Goal: Task Accomplishment & Management: Use online tool/utility

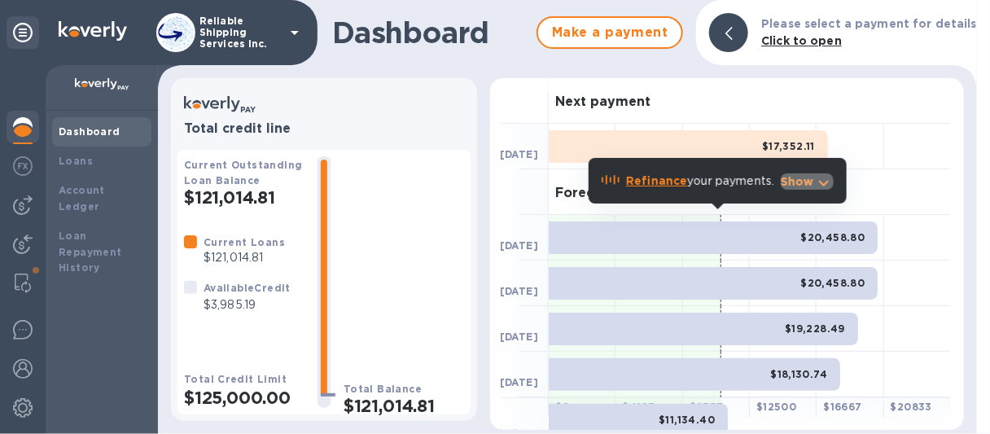
click at [801, 182] on p "Show" at bounding box center [797, 181] width 33 height 16
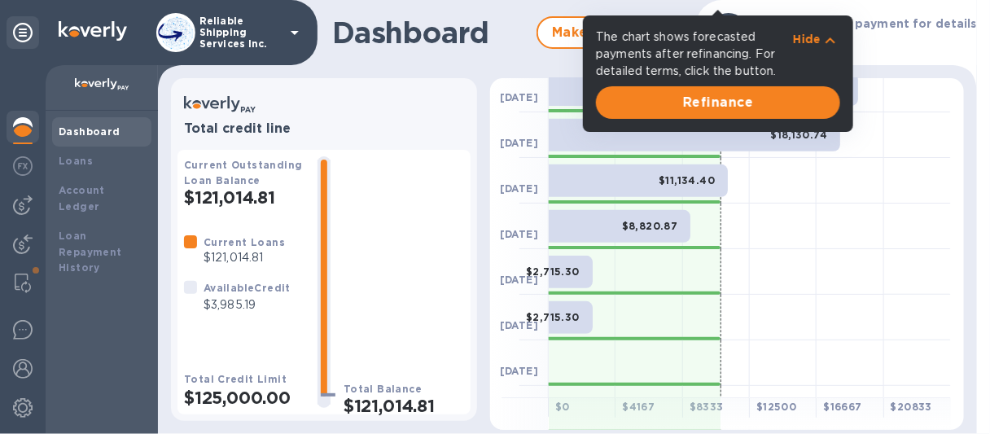
scroll to position [244, 0]
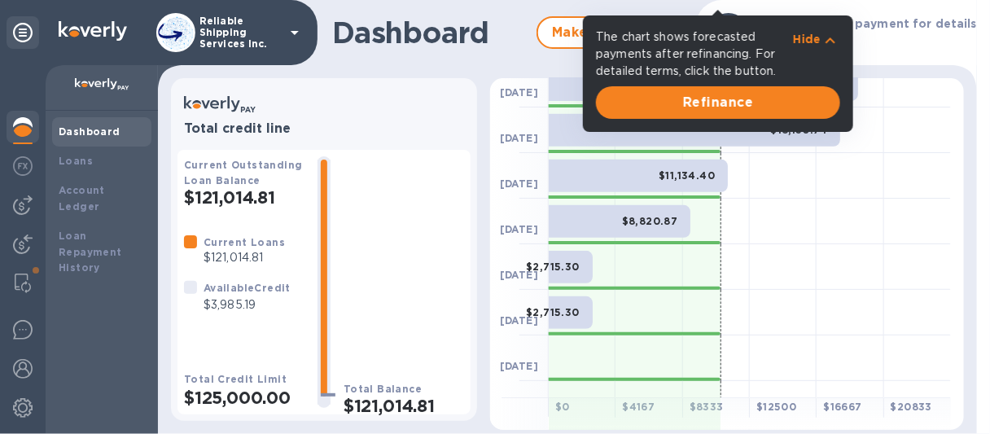
drag, startPoint x: 933, startPoint y: 88, endPoint x: 873, endPoint y: 96, distance: 60.8
click at [930, 88] on div at bounding box center [917, 85] width 67 height 46
click at [891, 98] on div at bounding box center [917, 85] width 67 height 46
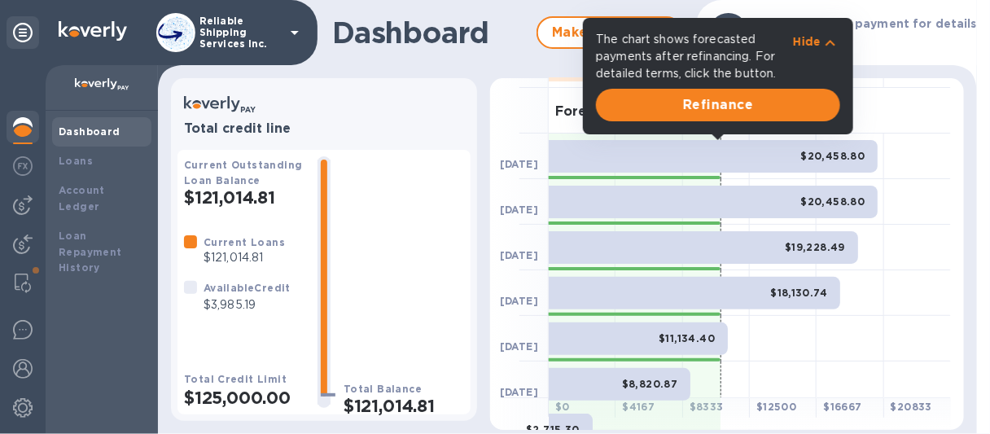
scroll to position [0, 0]
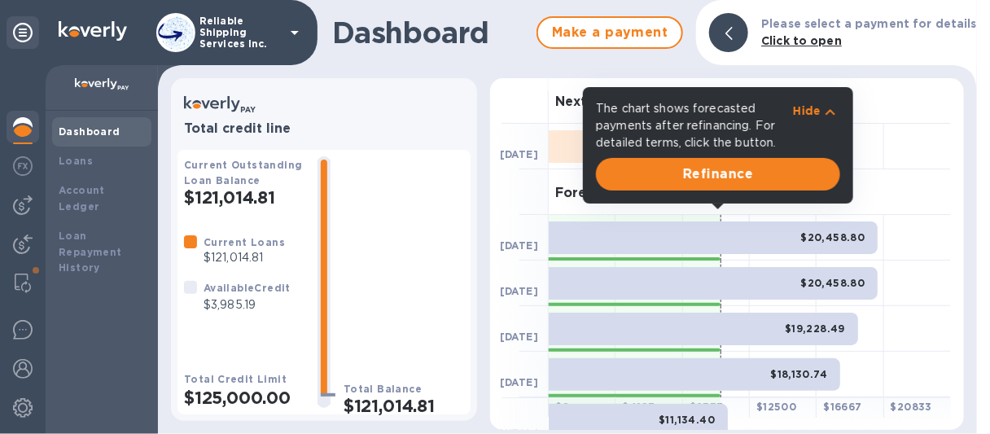
click at [793, 110] on p "Hide" at bounding box center [807, 111] width 28 height 16
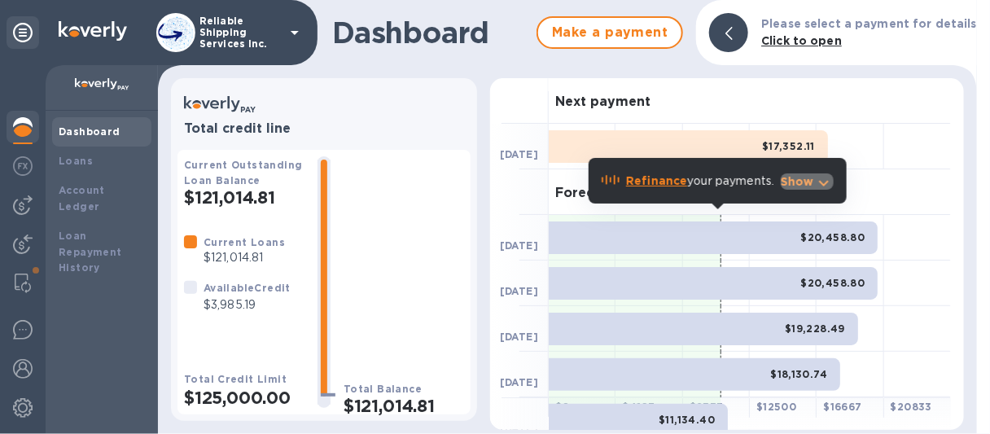
click at [788, 175] on p "Show" at bounding box center [797, 181] width 33 height 16
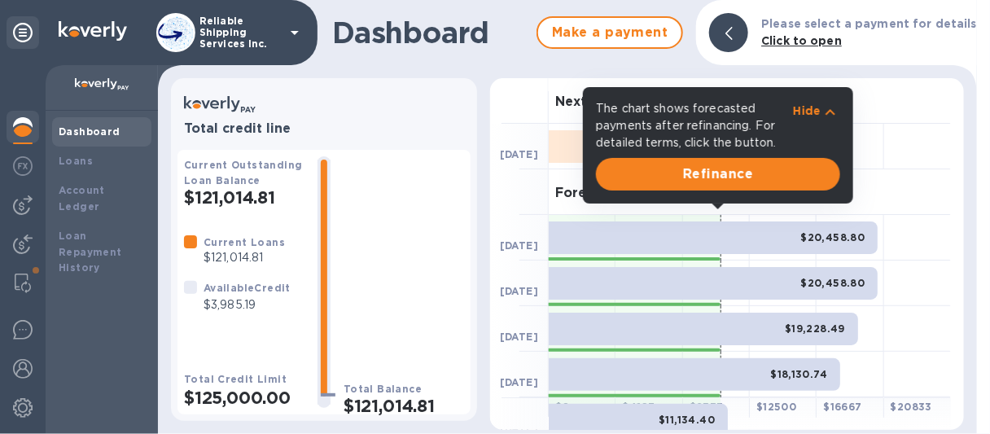
click at [749, 295] on div "$20,458.80" at bounding box center [713, 283] width 329 height 33
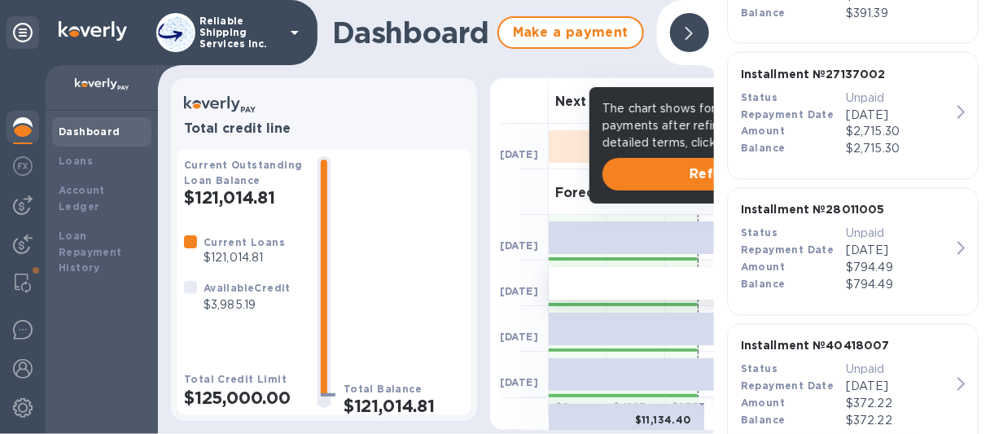
scroll to position [977, 0]
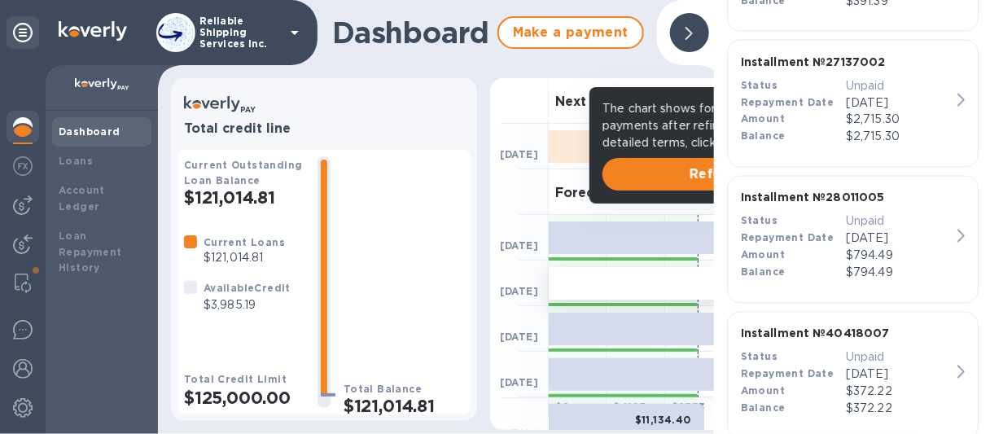
click at [534, 162] on span "[DATE]" at bounding box center [519, 155] width 38 height 16
click at [532, 191] on div at bounding box center [519, 192] width 59 height 46
drag, startPoint x: 537, startPoint y: 186, endPoint x: 726, endPoint y: 147, distance: 193.6
click at [537, 186] on div at bounding box center [519, 192] width 59 height 46
click at [548, 59] on div "Dashboard Make a payment" at bounding box center [436, 32] width 556 height 65
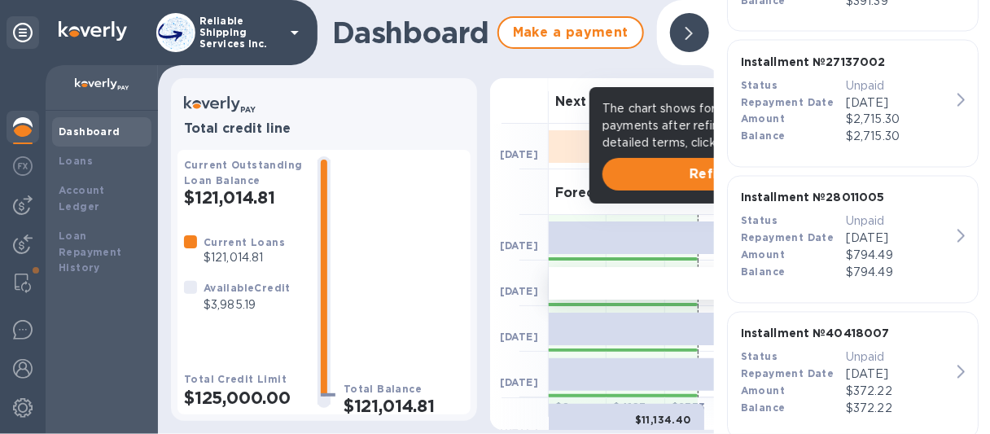
click at [548, 59] on div "Dashboard Make a payment" at bounding box center [436, 32] width 556 height 65
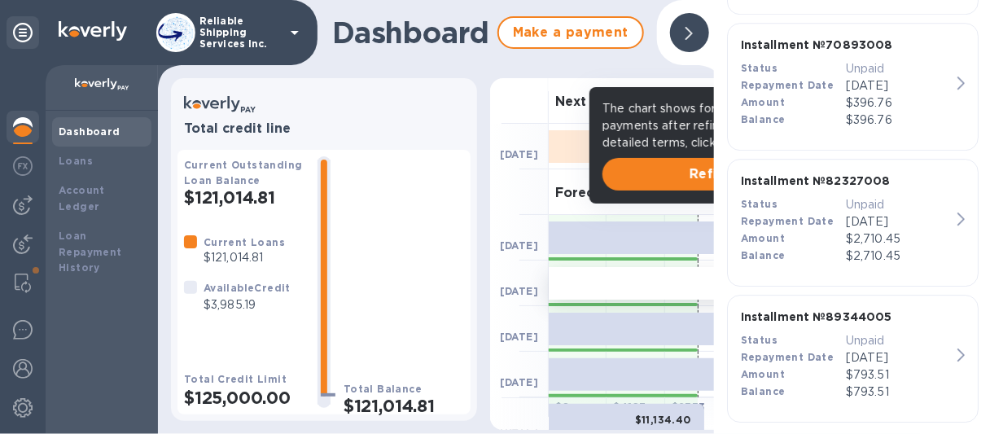
click at [559, 197] on h3 "Forecasted payments" at bounding box center [628, 193] width 147 height 15
click at [608, 7] on div "Dashboard Make a payment" at bounding box center [436, 32] width 556 height 65
click at [634, 14] on div "Make a payment" at bounding box center [571, 33] width 160 height 46
drag, startPoint x: 647, startPoint y: 58, endPoint x: 658, endPoint y: 84, distance: 28.4
click at [646, 59] on div "Dashboard Make a payment" at bounding box center [436, 32] width 556 height 65
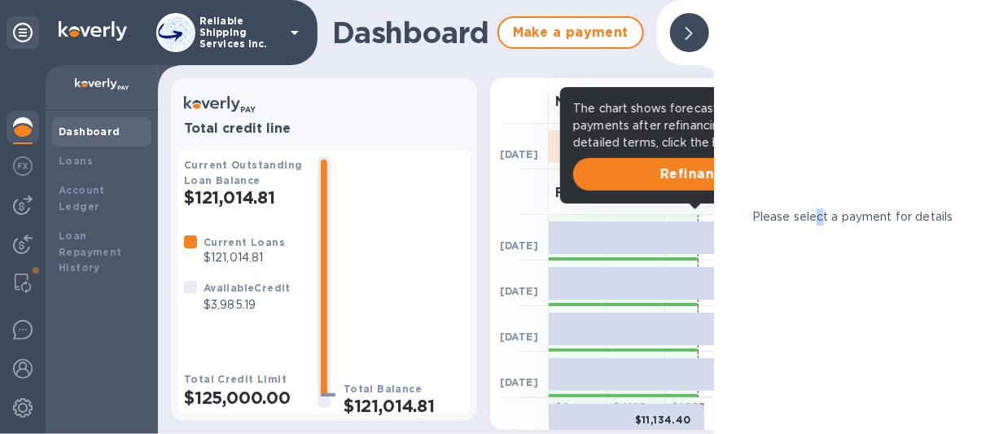
click at [817, 229] on div "Please select a payment for details" at bounding box center [853, 217] width 278 height 434
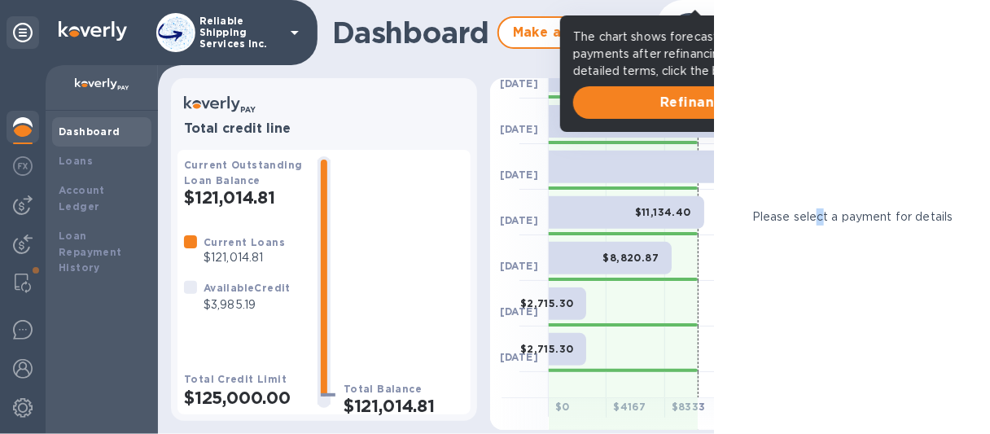
scroll to position [318, 0]
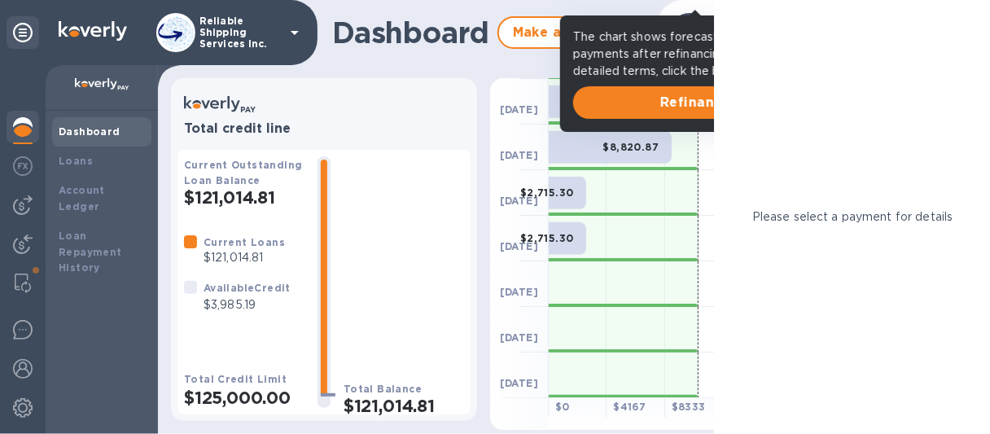
click at [785, 269] on div "Please select a payment for details" at bounding box center [853, 217] width 278 height 434
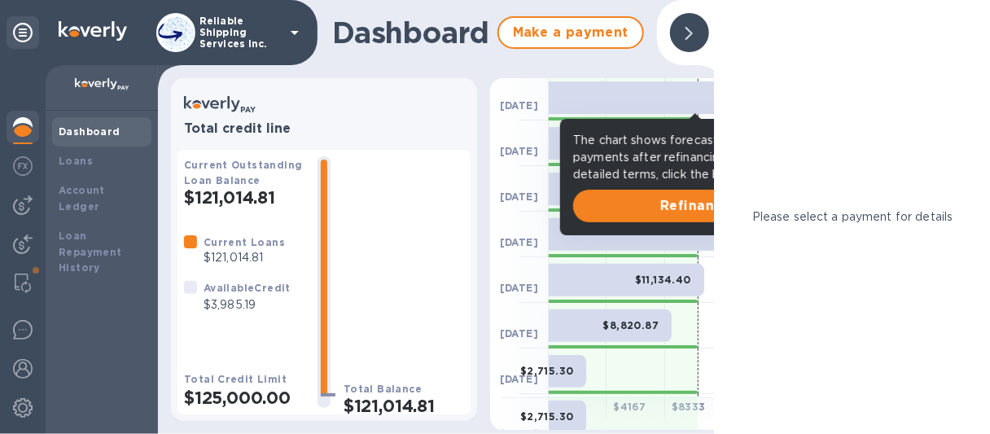
scroll to position [0, 0]
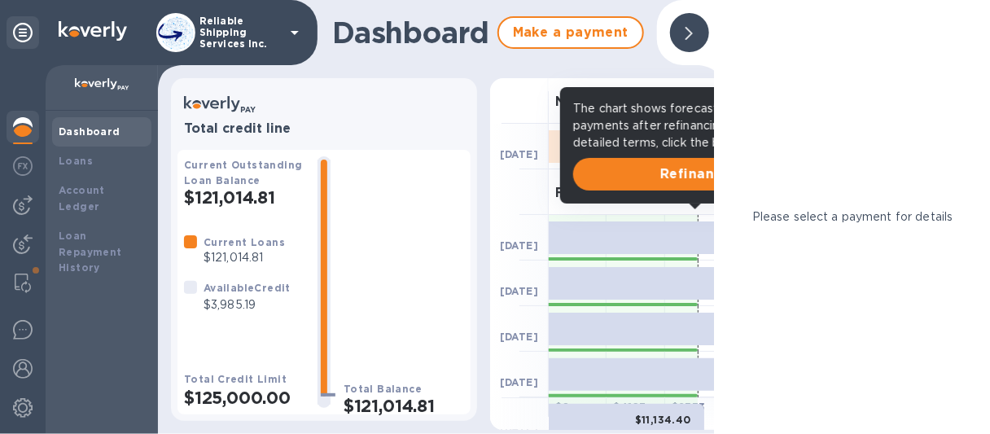
click at [762, 386] on div "Please select a payment for details" at bounding box center [853, 217] width 278 height 434
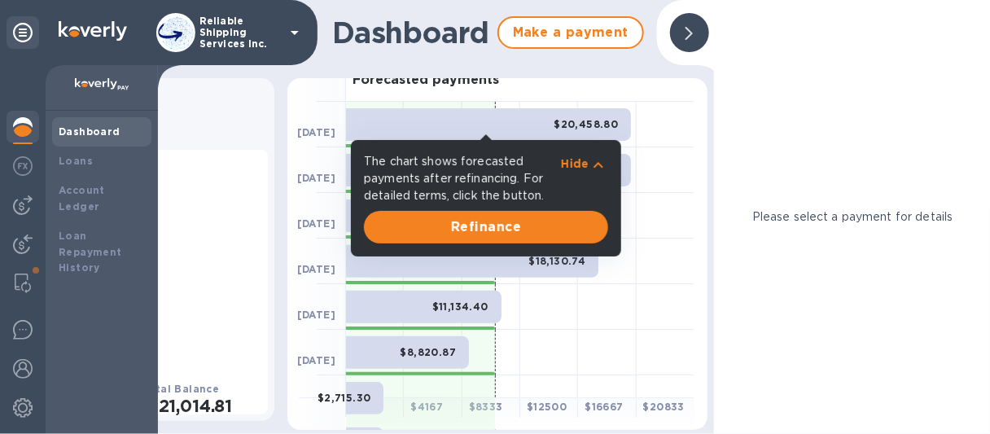
scroll to position [163, 0]
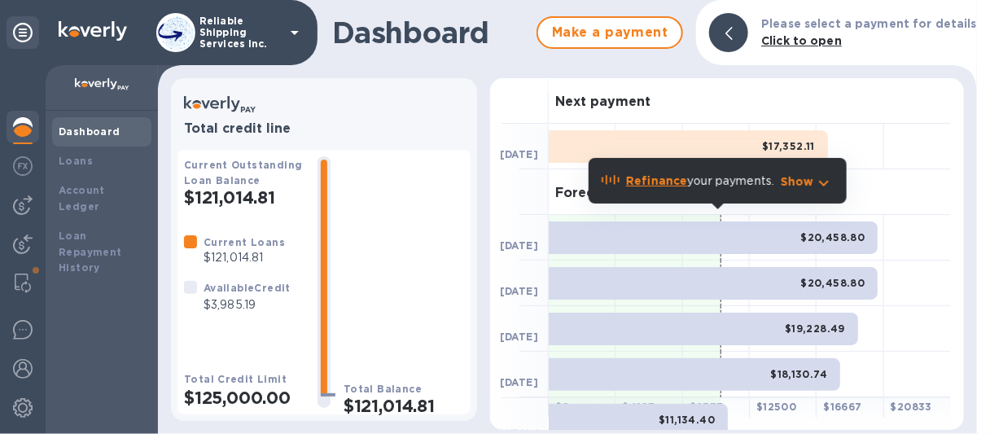
click at [643, 182] on b "Refinance" at bounding box center [656, 180] width 61 height 13
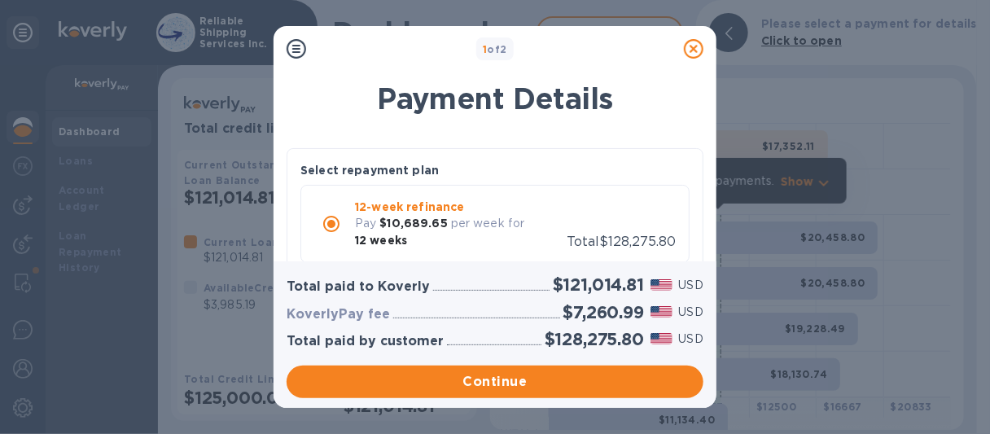
click at [699, 47] on icon at bounding box center [694, 49] width 20 height 20
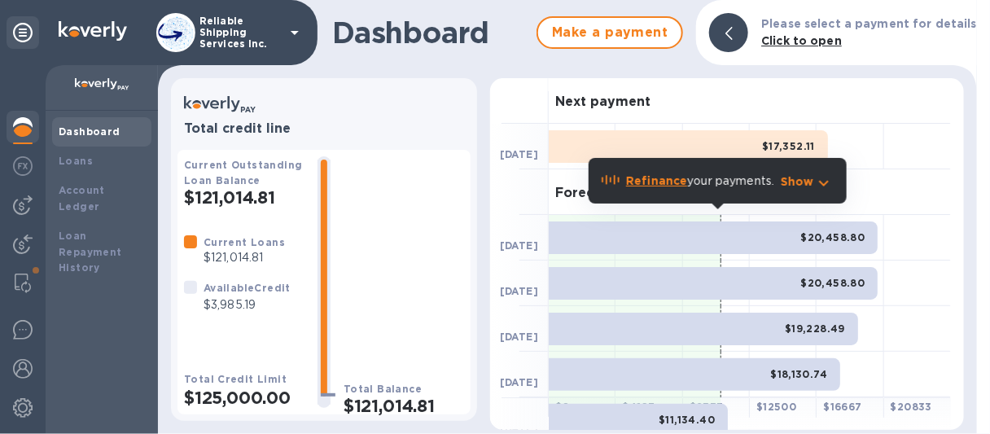
click at [658, 181] on b "Refinance" at bounding box center [656, 180] width 61 height 13
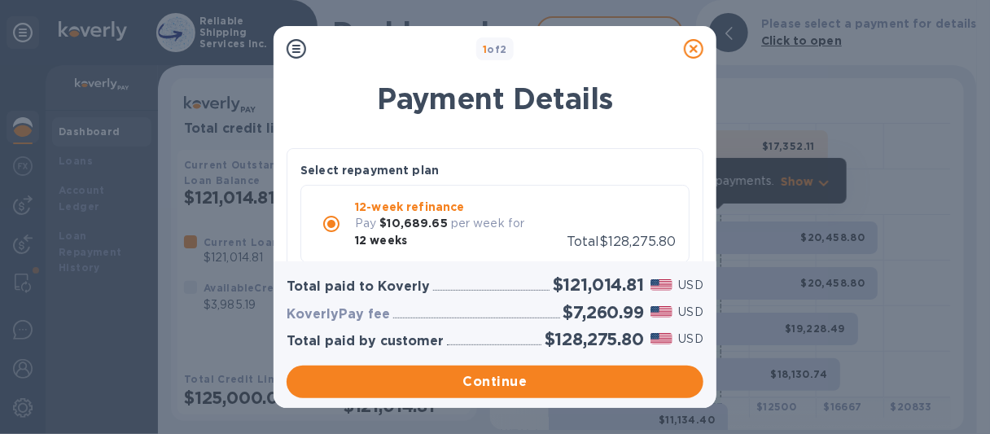
click at [695, 43] on icon at bounding box center [694, 49] width 20 height 20
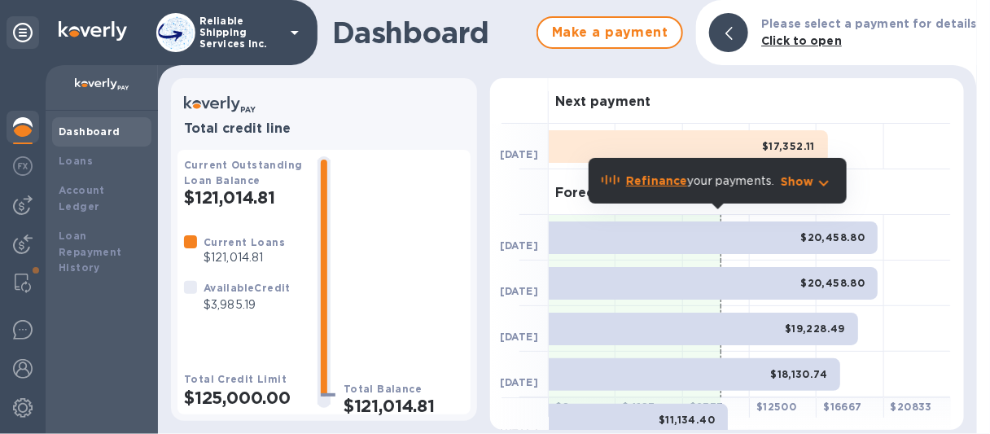
click at [644, 178] on b "Refinance" at bounding box center [656, 180] width 61 height 13
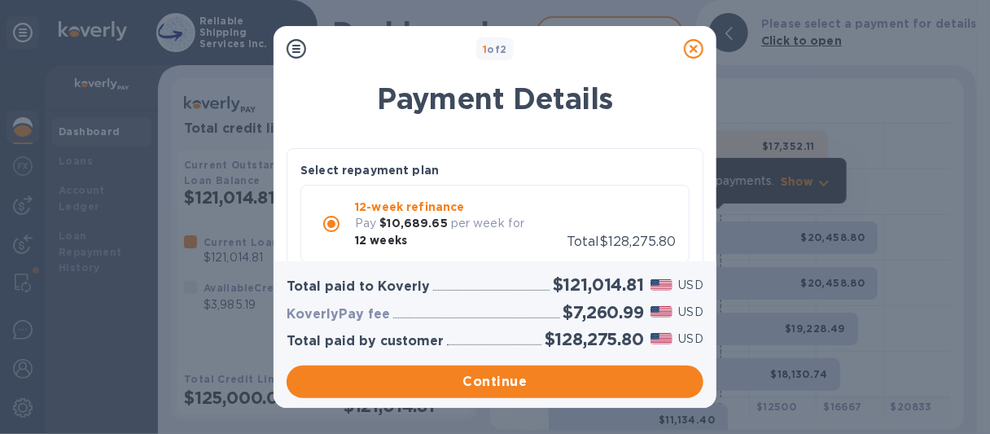
click at [691, 44] on icon at bounding box center [694, 49] width 20 height 20
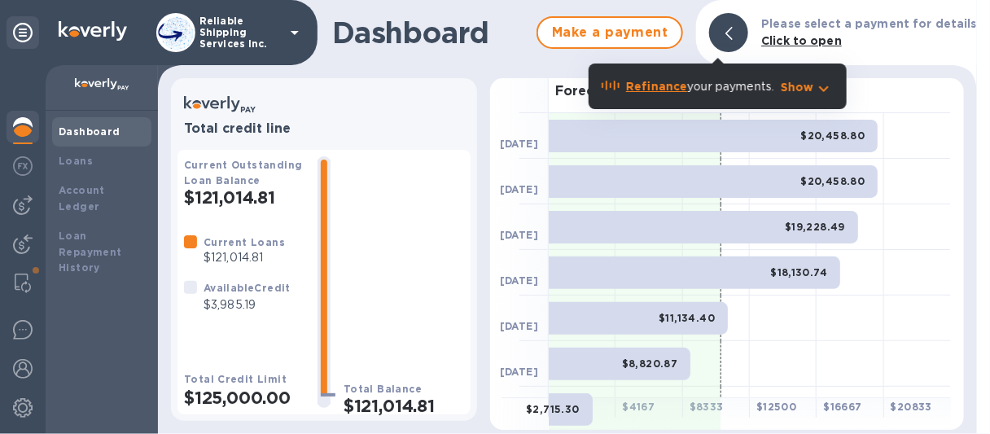
scroll to position [81, 0]
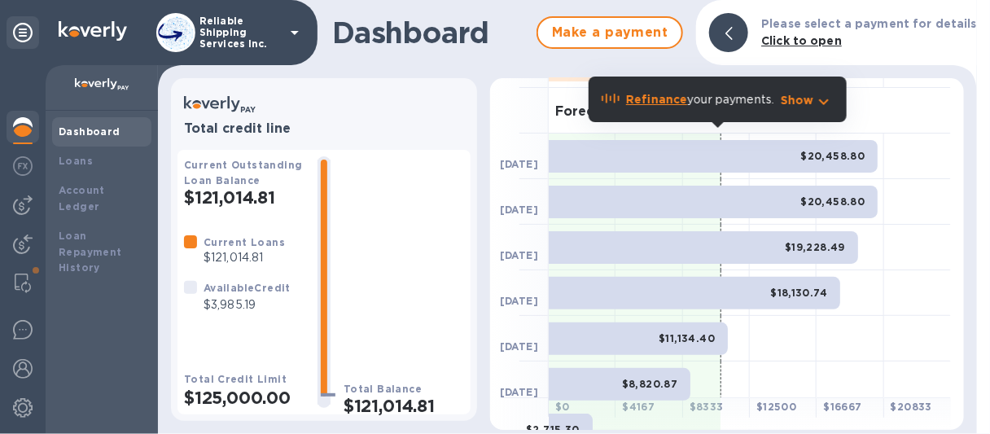
click at [673, 99] on b "Refinance" at bounding box center [656, 99] width 61 height 13
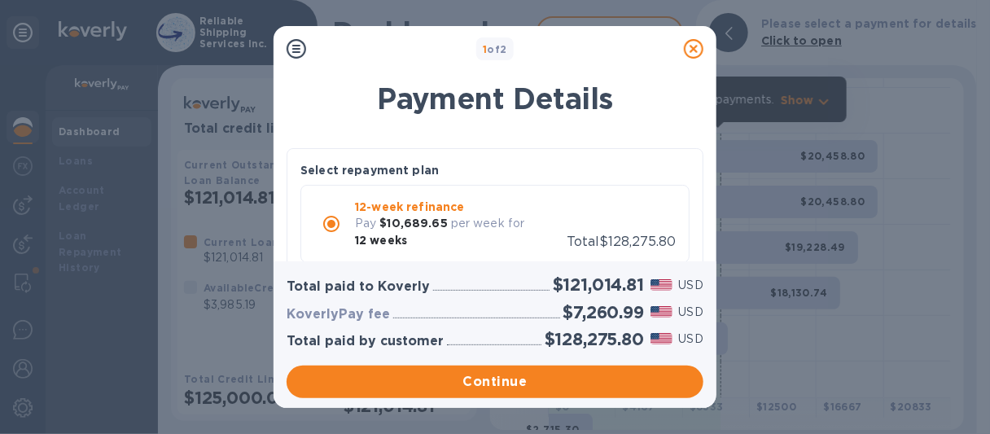
click at [691, 48] on icon at bounding box center [694, 49] width 20 height 20
